Goal: Transaction & Acquisition: Purchase product/service

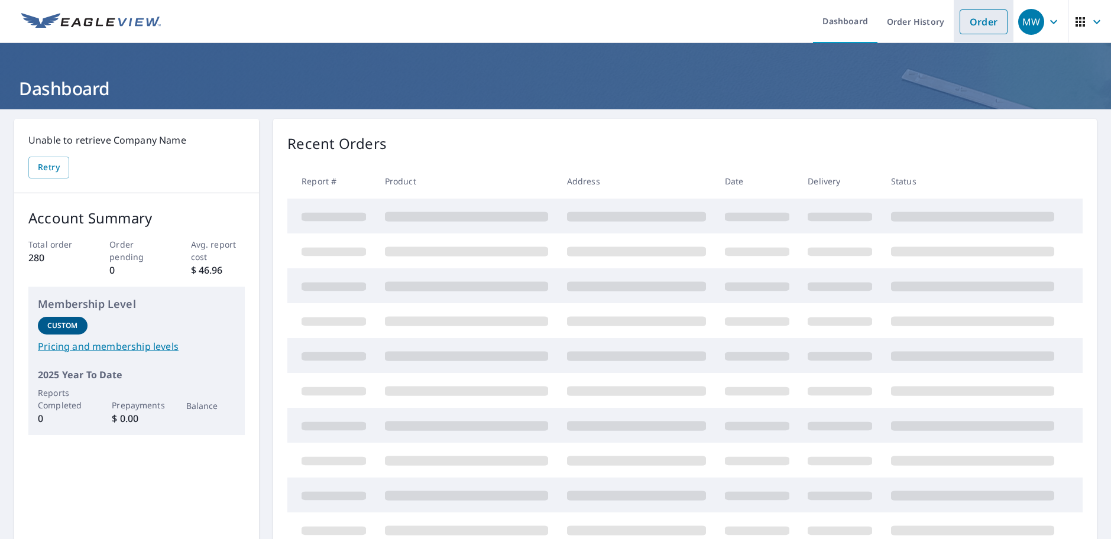
click at [964, 21] on link "Order" at bounding box center [984, 21] width 48 height 25
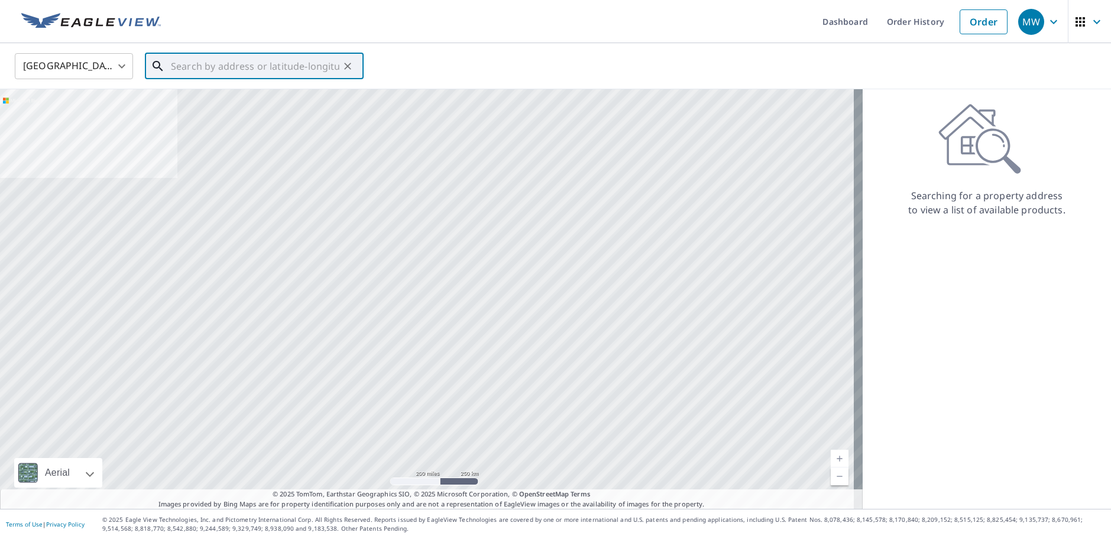
click at [189, 65] on input "text" at bounding box center [255, 66] width 169 height 33
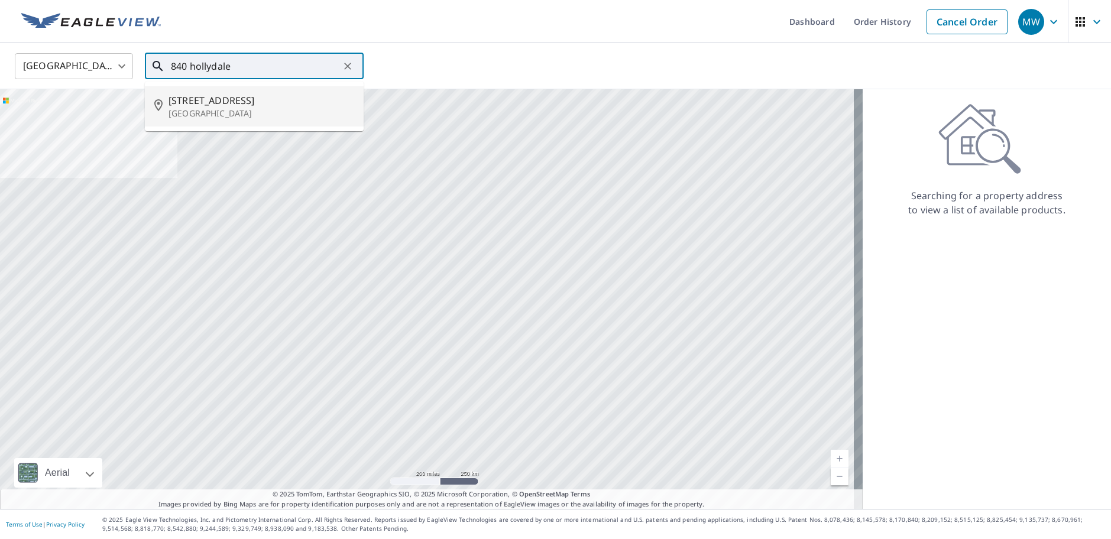
click at [232, 104] on span "[STREET_ADDRESS]" at bounding box center [262, 100] width 186 height 14
type input "[STREET_ADDRESS]"
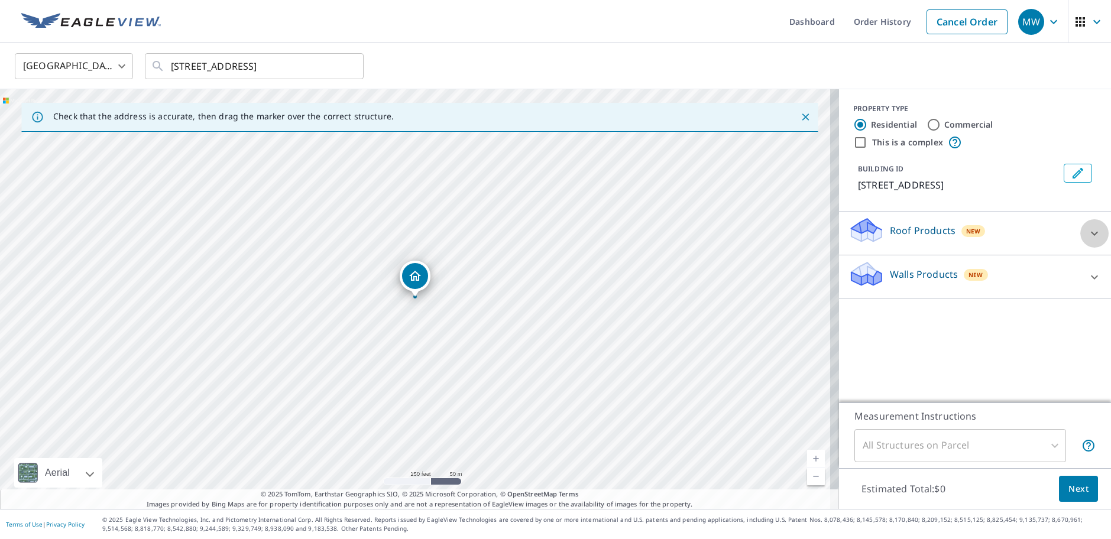
click at [1091, 234] on icon at bounding box center [1094, 233] width 7 height 4
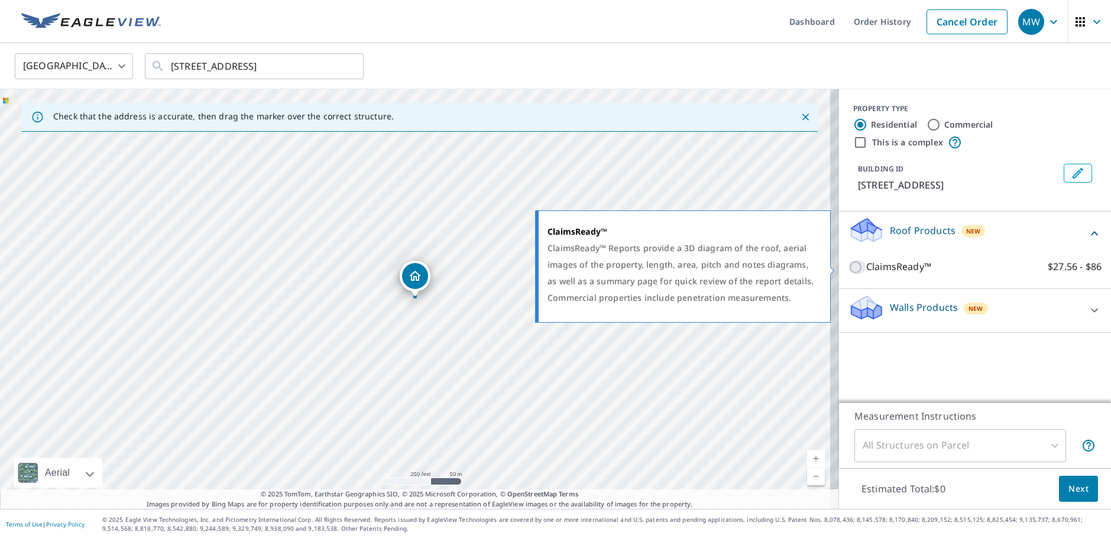
click at [849, 268] on input "ClaimsReady™ $27.56 - $86" at bounding box center [858, 267] width 18 height 14
checkbox input "true"
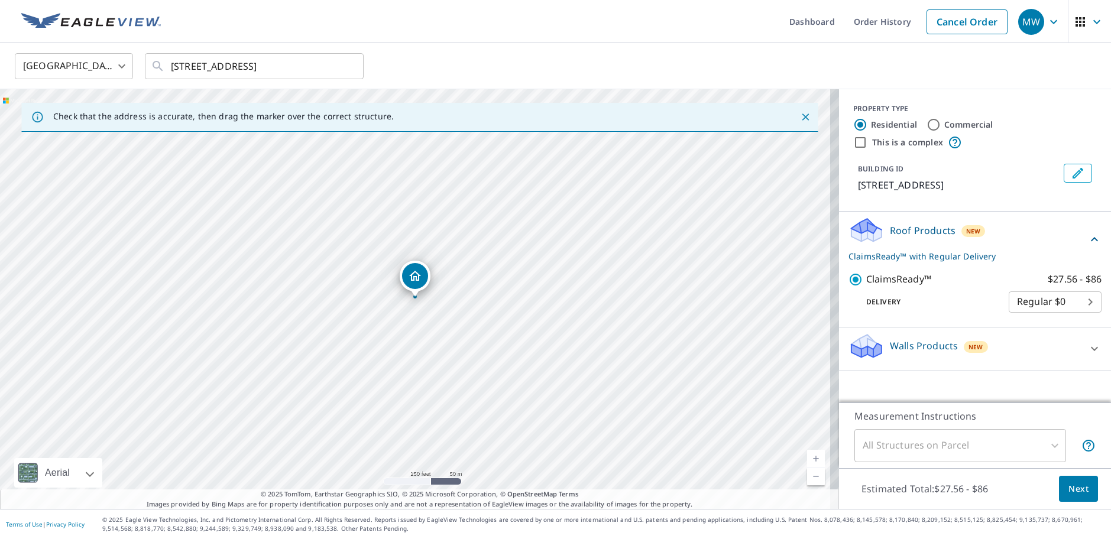
click at [1045, 442] on div "All Structures on Parcel" at bounding box center [961, 445] width 212 height 33
click at [1047, 447] on div "All Structures on Parcel" at bounding box center [961, 445] width 212 height 33
click at [1069, 484] on span "Next" at bounding box center [1079, 489] width 20 height 15
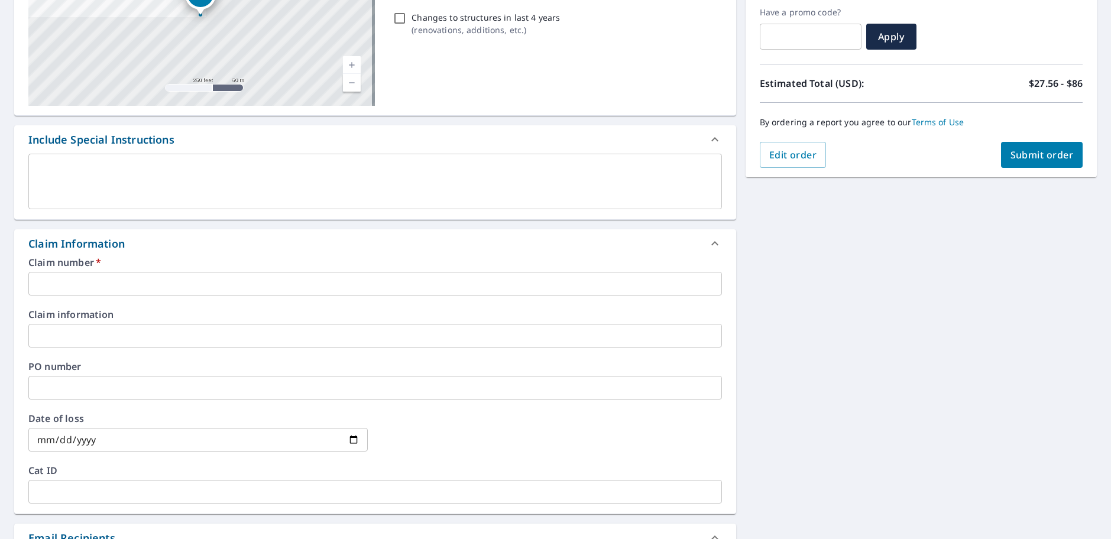
scroll to position [237, 0]
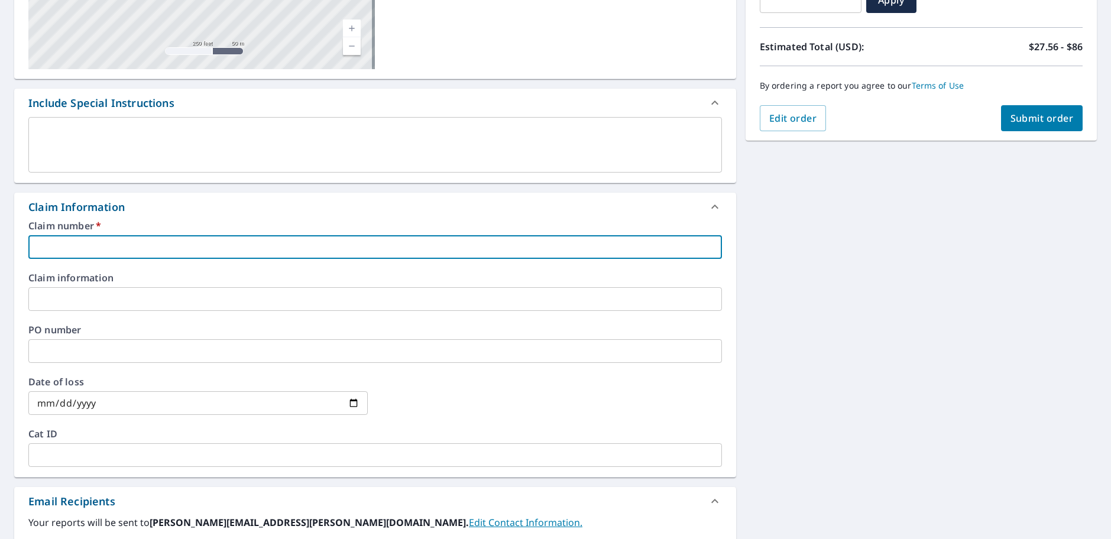
drag, startPoint x: 63, startPoint y: 244, endPoint x: 114, endPoint y: 282, distance: 63.3
click at [66, 244] on input "text" at bounding box center [375, 247] width 694 height 24
type input "11101705445"
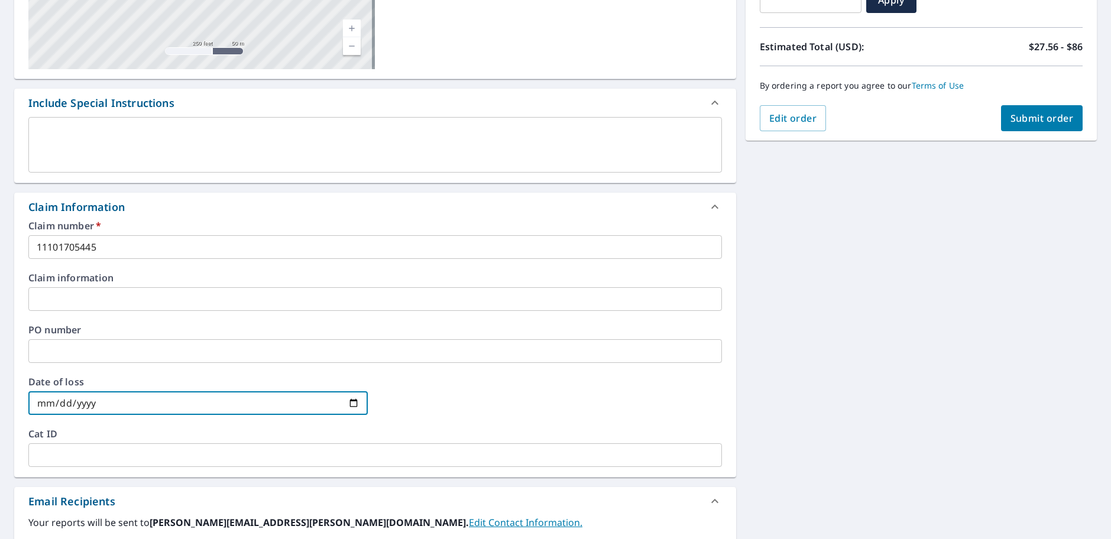
click at [349, 402] on input "date" at bounding box center [197, 403] width 339 height 24
type input "[DATE]"
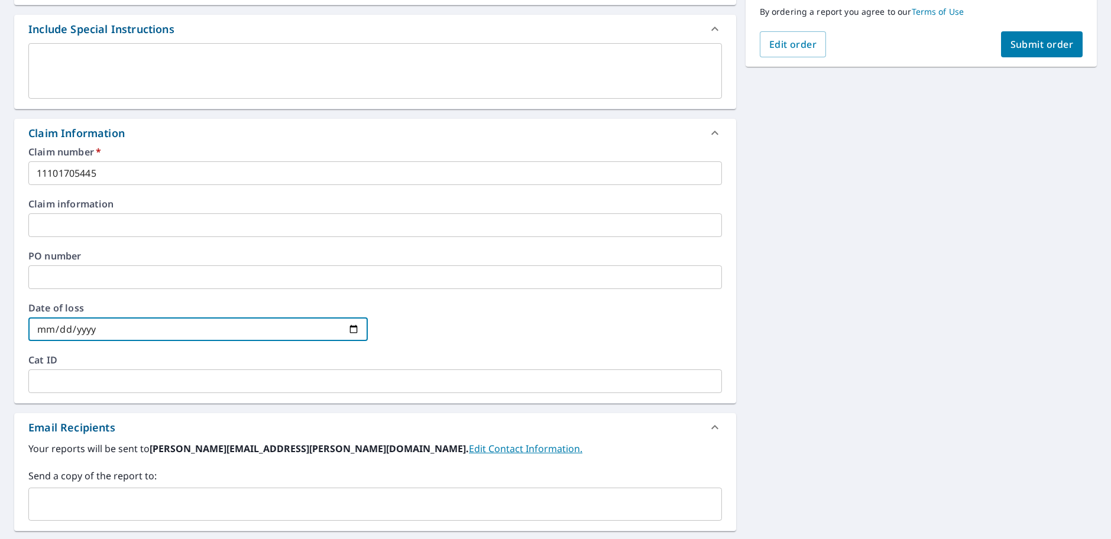
scroll to position [468, 0]
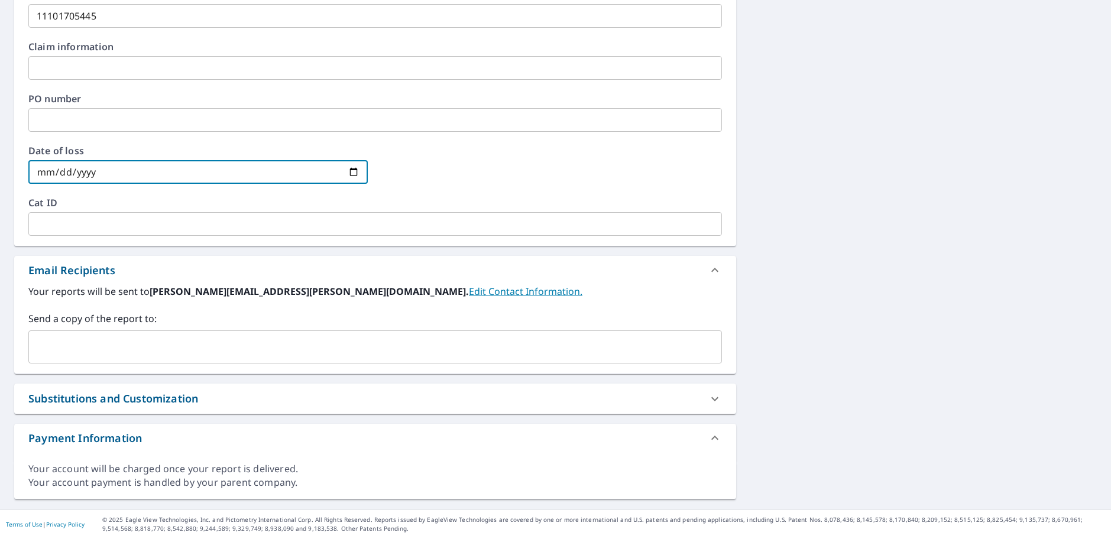
click at [56, 345] on input "text" at bounding box center [366, 347] width 665 height 22
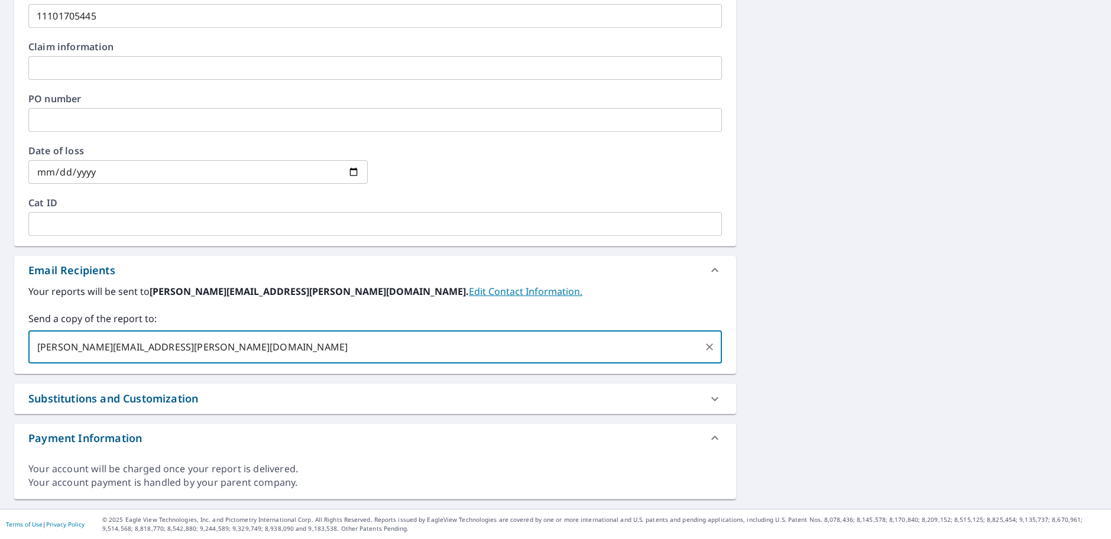
type input "[PERSON_NAME][EMAIL_ADDRESS][PERSON_NAME][DOMAIN_NAME]"
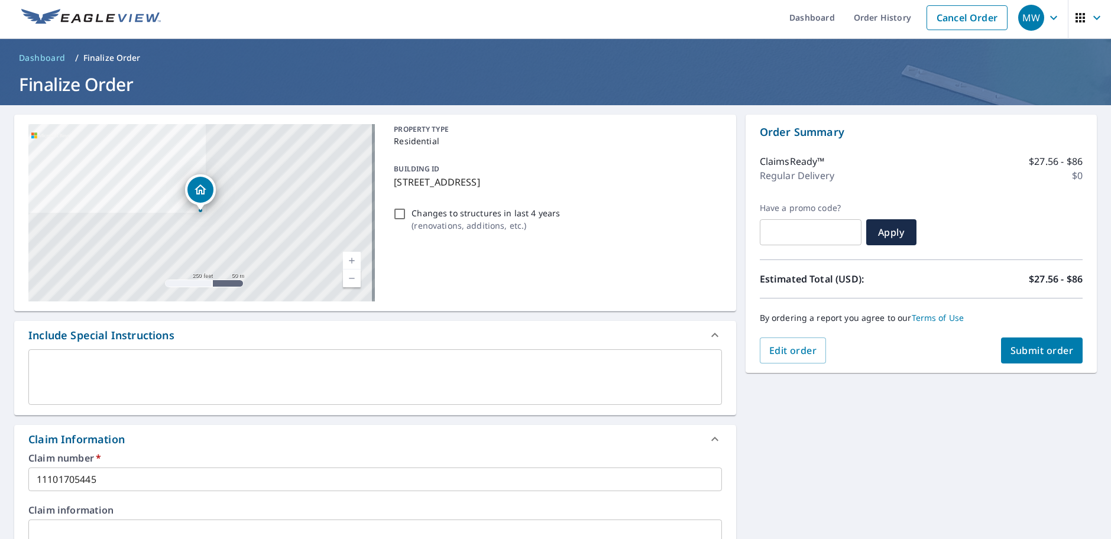
scroll to position [0, 0]
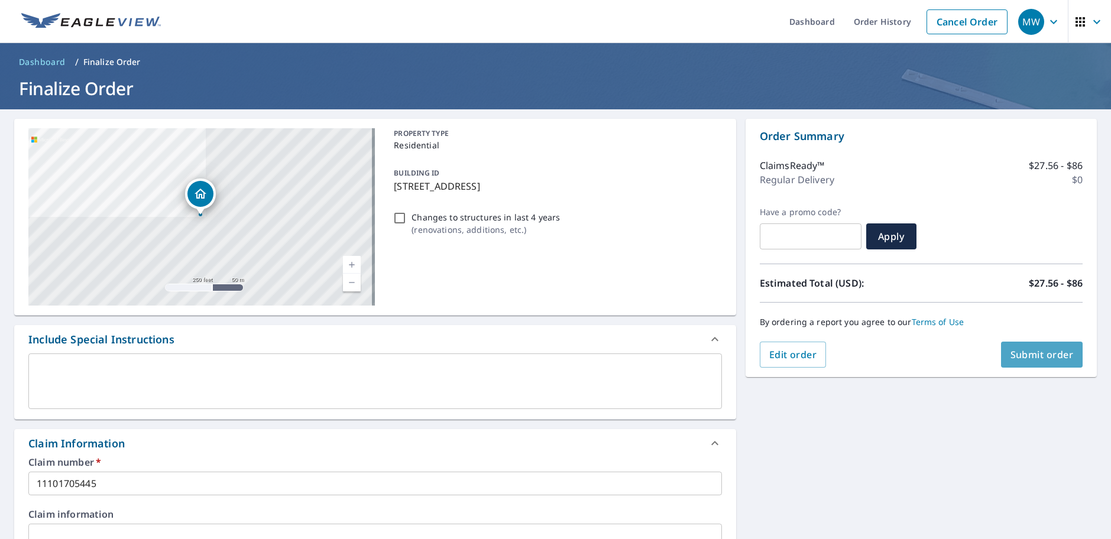
click at [1045, 350] on span "Submit order" at bounding box center [1042, 354] width 63 height 13
